Goal: Transaction & Acquisition: Purchase product/service

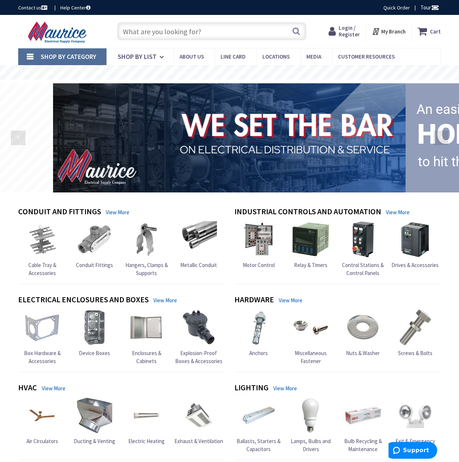
click at [179, 33] on input "text" at bounding box center [212, 31] width 190 height 18
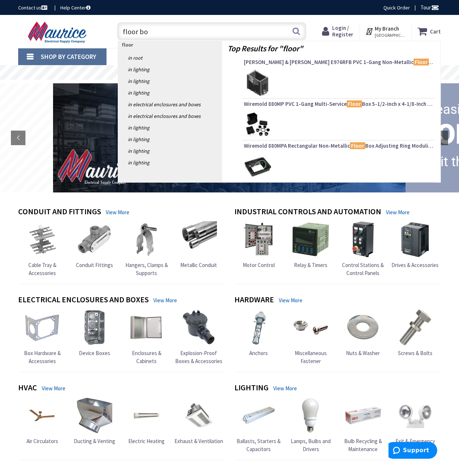
type input "floor box"
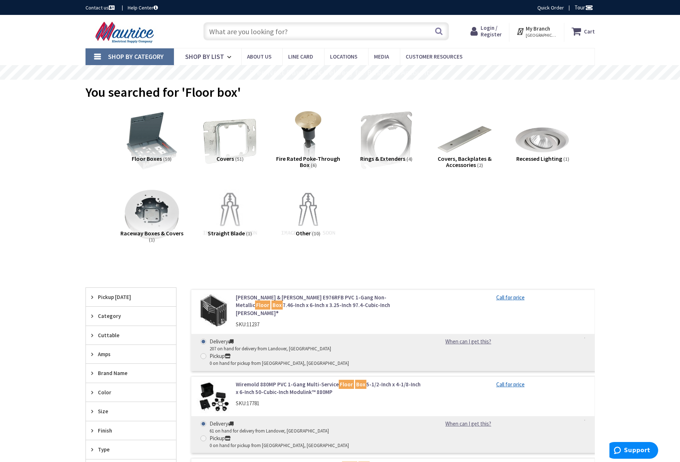
click at [459, 28] on span "Login / Register" at bounding box center [491, 30] width 21 height 13
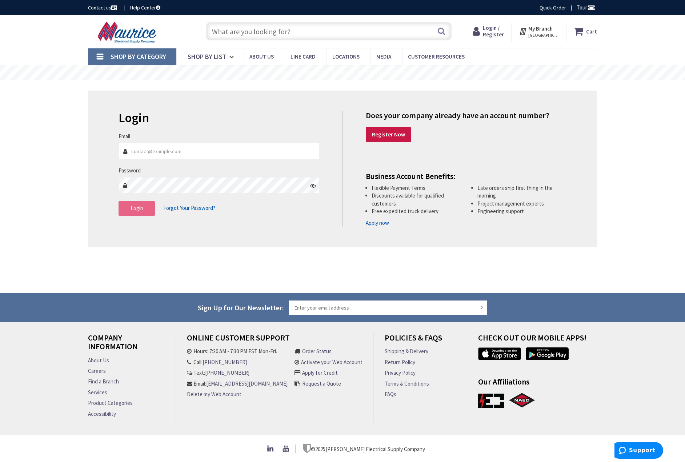
type input "edward@fariaselectric.com"
click at [141, 208] on span "Login" at bounding box center [137, 208] width 13 height 7
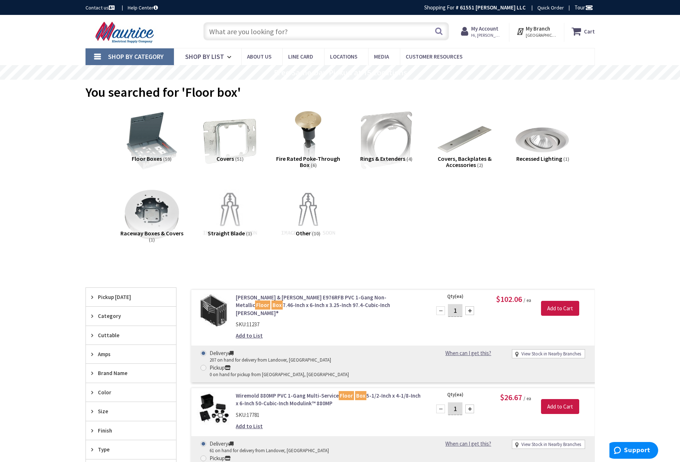
click at [92, 314] on icon at bounding box center [93, 315] width 5 height 5
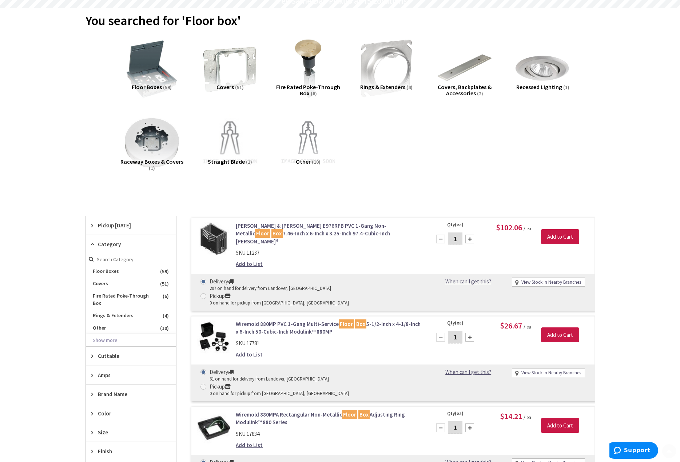
scroll to position [109, 0]
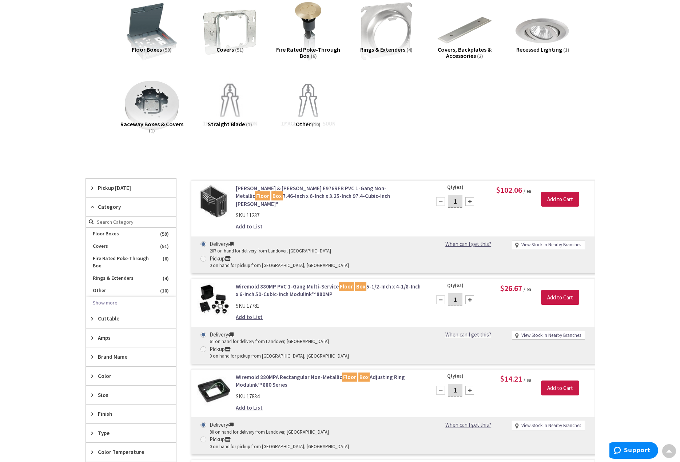
click at [93, 320] on icon at bounding box center [93, 318] width 5 height 5
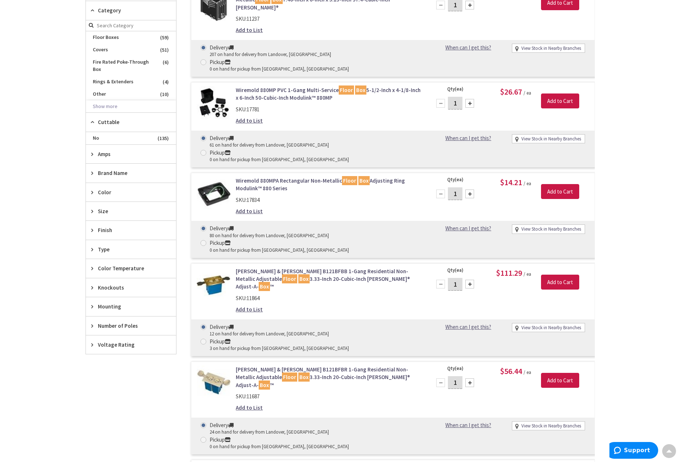
scroll to position [327, 0]
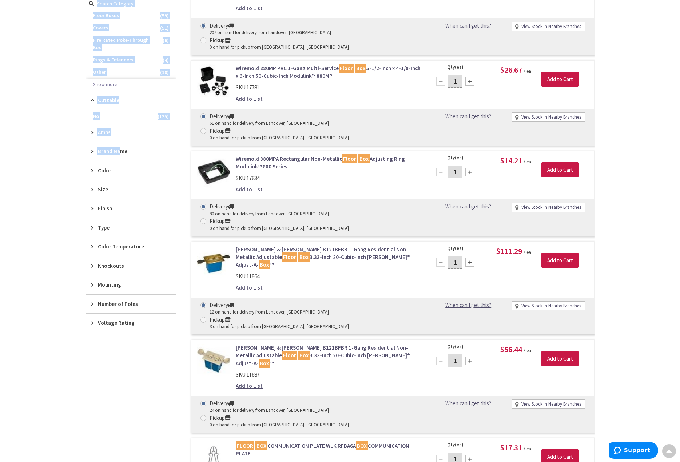
drag, startPoint x: 119, startPoint y: 152, endPoint x: 78, endPoint y: 151, distance: 41.1
click at [91, 285] on icon at bounding box center [93, 284] width 5 height 5
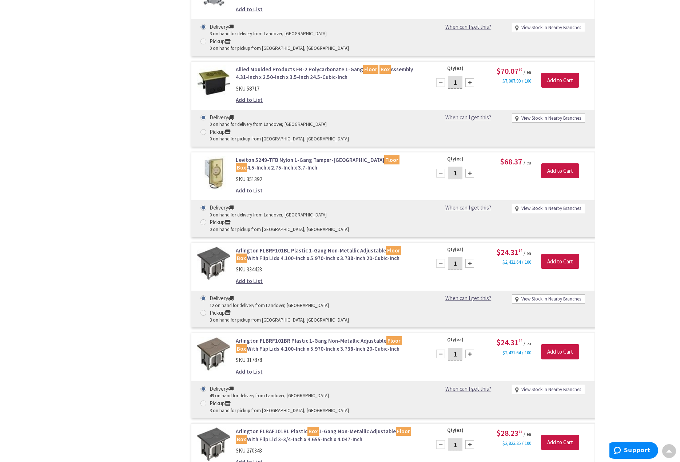
scroll to position [1722, 0]
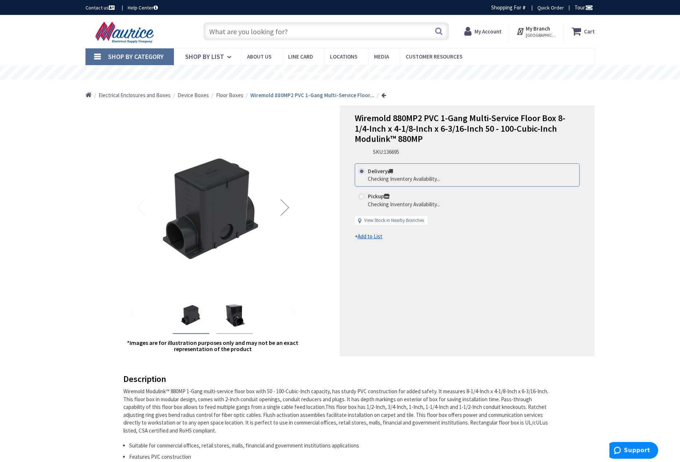
click at [284, 211] on div "Next" at bounding box center [284, 207] width 29 height 29
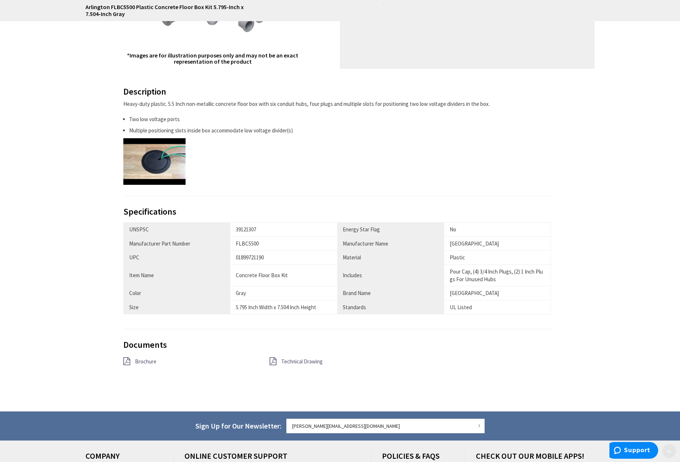
scroll to position [291, 0]
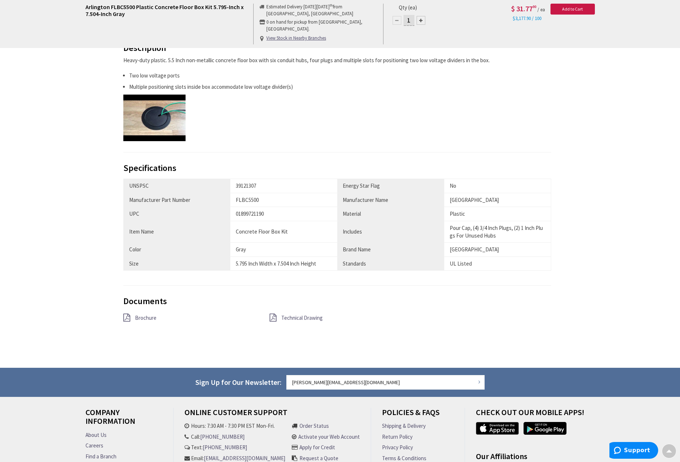
click at [148, 319] on span "Brochure" at bounding box center [145, 317] width 21 height 7
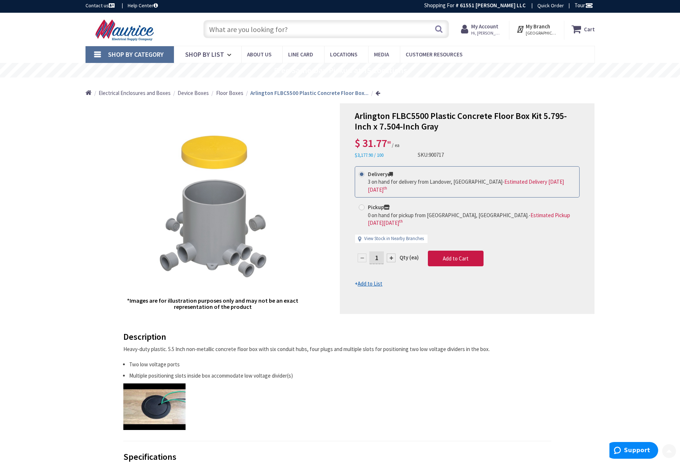
scroll to position [0, 0]
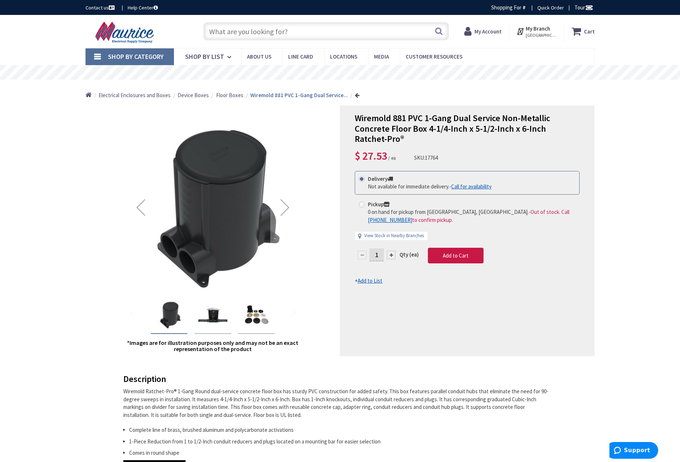
click at [255, 326] on img "Wiremold 881 PVC 1-Gang Dual Service Non-Metallic Concrete Floor Box 4-1/4-Inch…" at bounding box center [256, 314] width 29 height 29
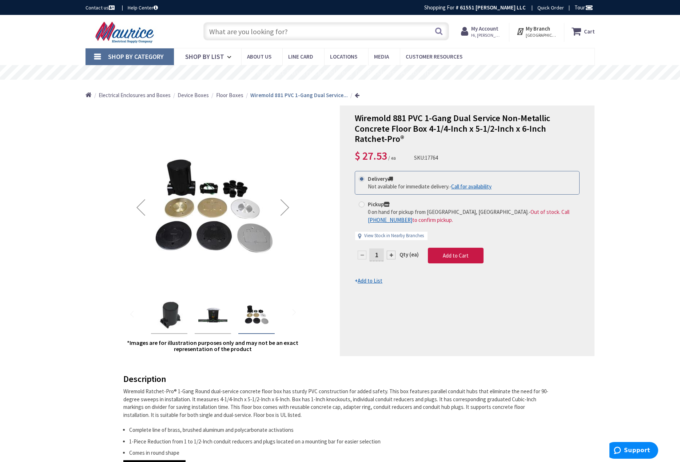
click at [180, 213] on img at bounding box center [213, 208] width 146 height 146
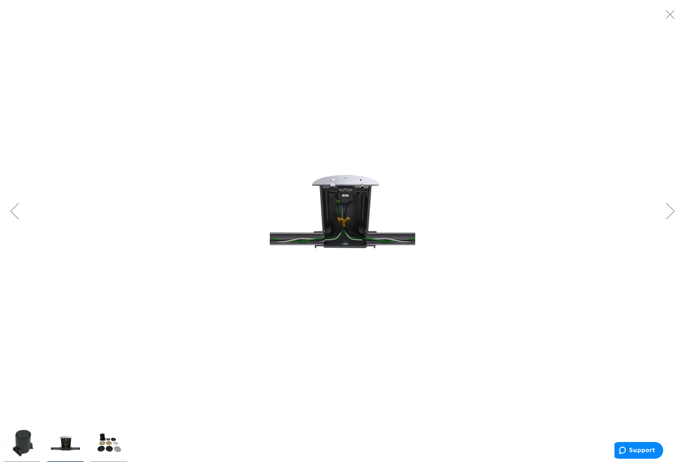
click at [562, 200] on div at bounding box center [342, 211] width 685 height 422
click at [11, 210] on div "Previous" at bounding box center [14, 210] width 29 height 29
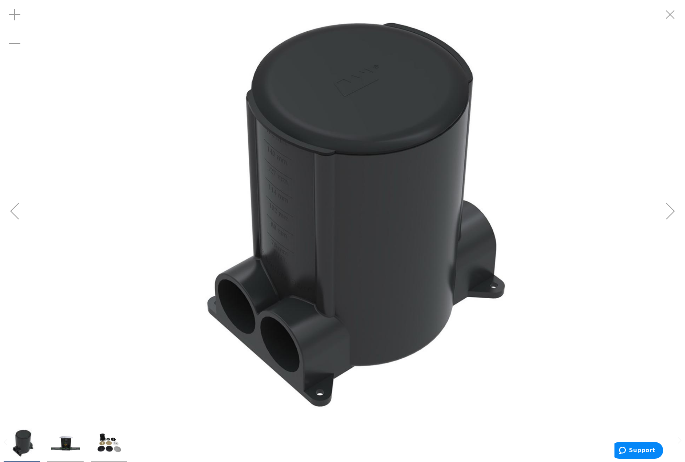
click at [13, 211] on div "Previous" at bounding box center [14, 210] width 29 height 29
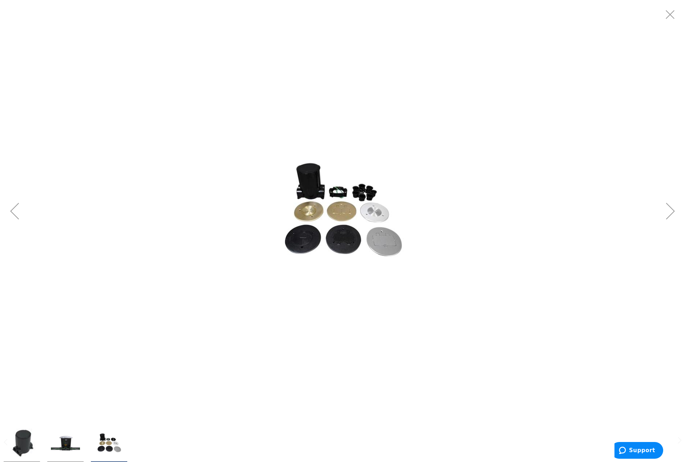
click at [13, 211] on div "Previous" at bounding box center [14, 210] width 29 height 29
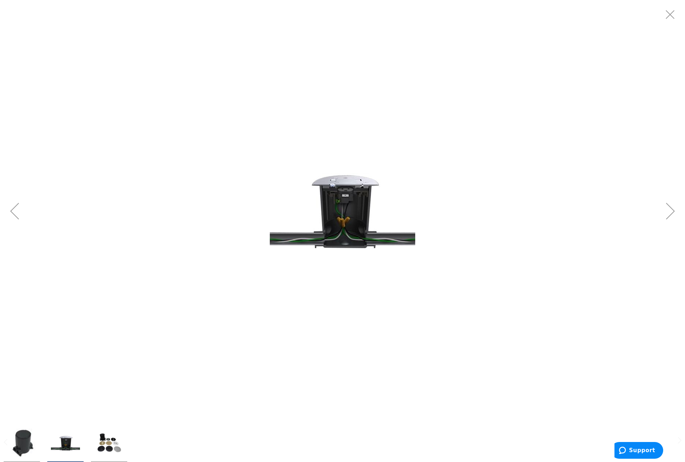
click at [13, 211] on div "Previous" at bounding box center [14, 210] width 29 height 29
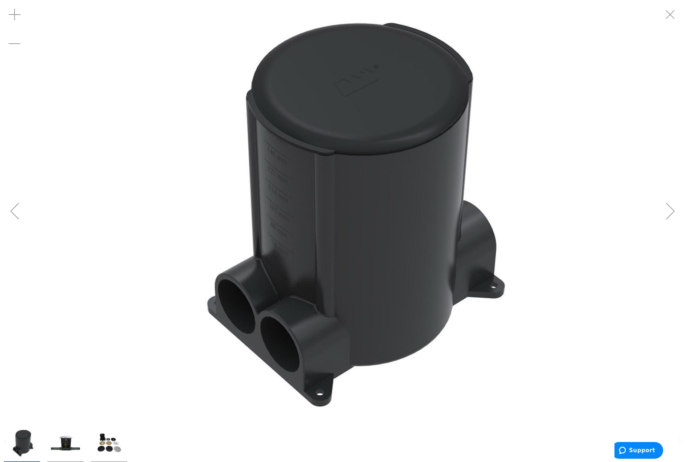
click at [13, 211] on div "Previous" at bounding box center [14, 210] width 29 height 29
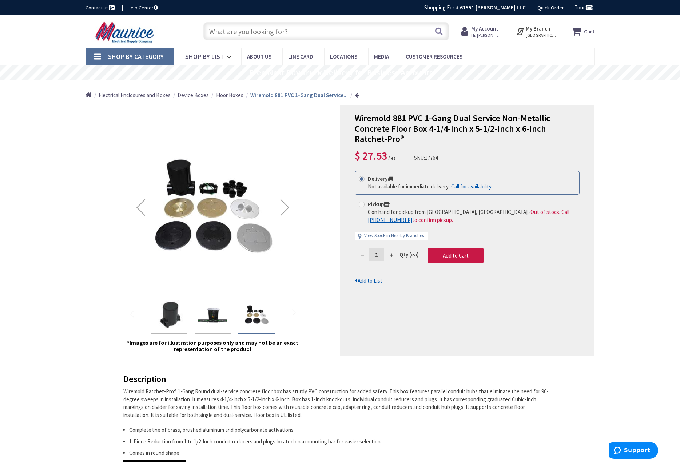
click at [135, 206] on div "Previous" at bounding box center [140, 207] width 29 height 29
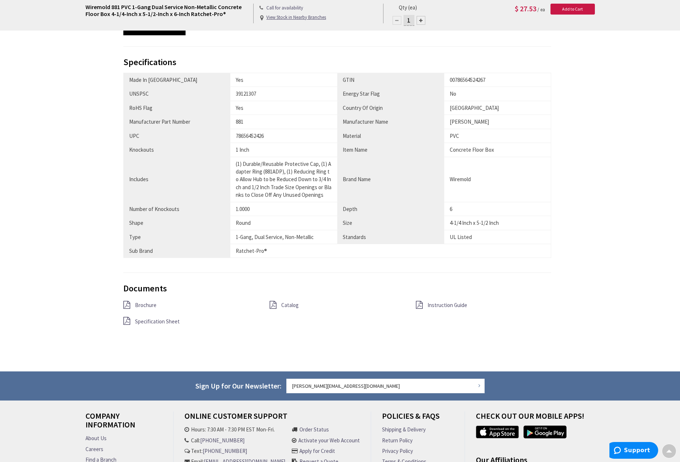
scroll to position [473, 0]
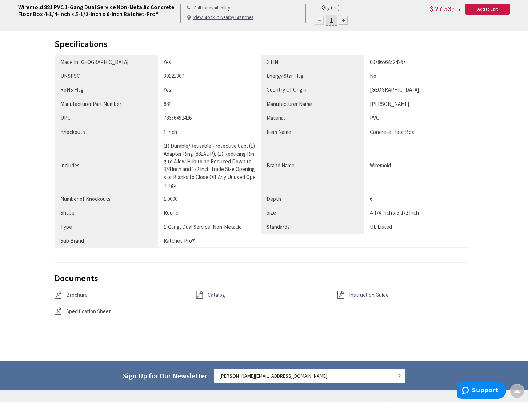
scroll to position [546, 0]
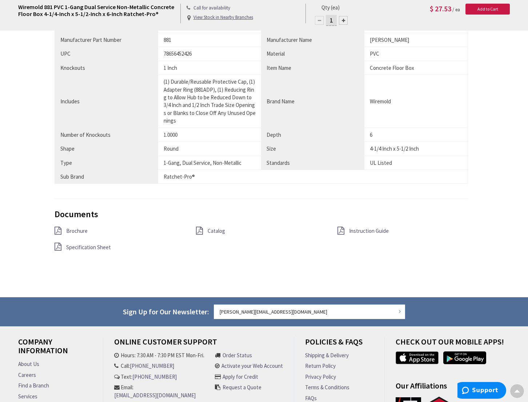
click at [72, 230] on span "Brochure" at bounding box center [76, 230] width 21 height 7
